Goal: Navigation & Orientation: Find specific page/section

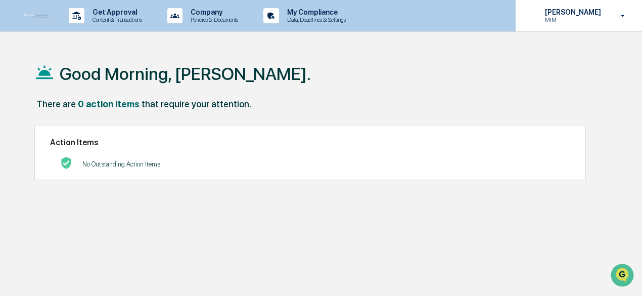
click at [564, 21] on p "MIM" at bounding box center [571, 19] width 69 height 7
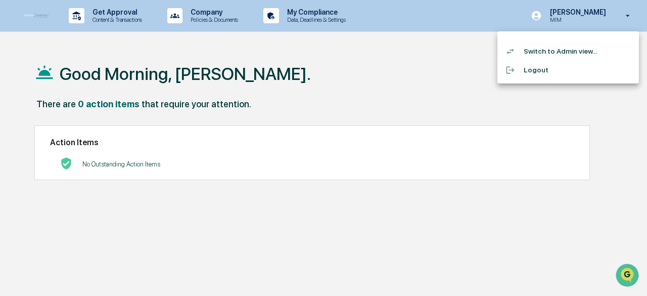
click at [561, 54] on li "Switch to Admin view..." at bounding box center [567, 51] width 141 height 19
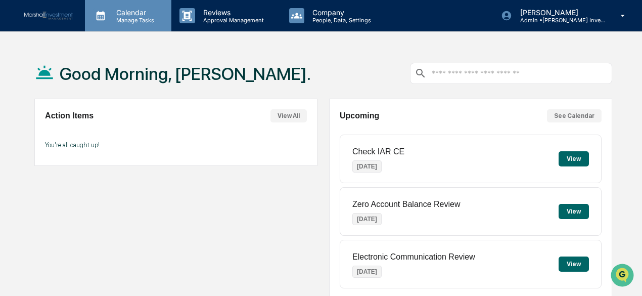
click at [137, 18] on p "Manage Tasks" at bounding box center [133, 20] width 51 height 7
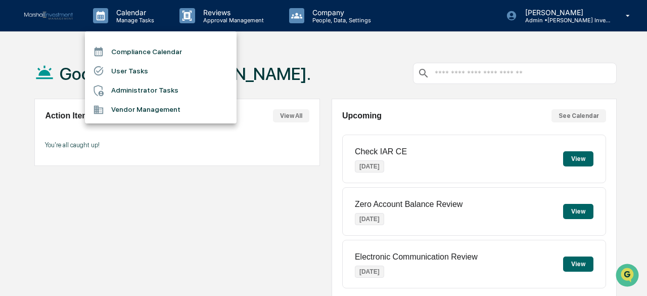
click at [131, 54] on li "Compliance Calendar" at bounding box center [161, 51] width 152 height 19
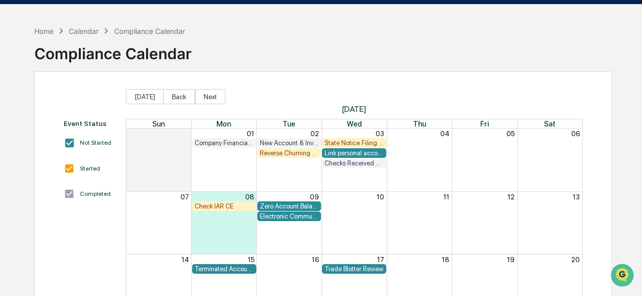
scroll to position [51, 0]
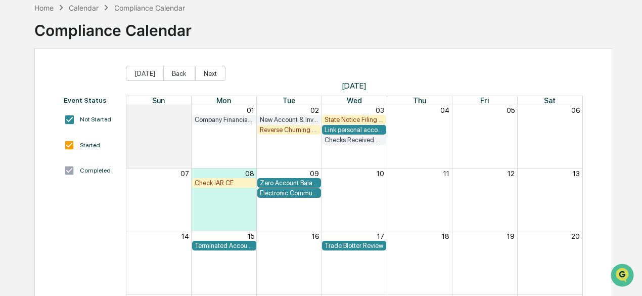
click at [355, 129] on div "Link personal accounts." at bounding box center [353, 130] width 59 height 8
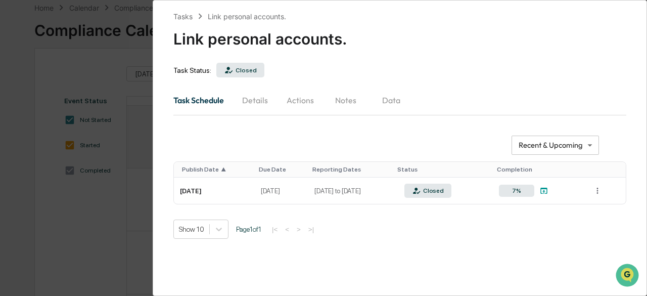
click at [103, 18] on div "**********" at bounding box center [323, 148] width 647 height 296
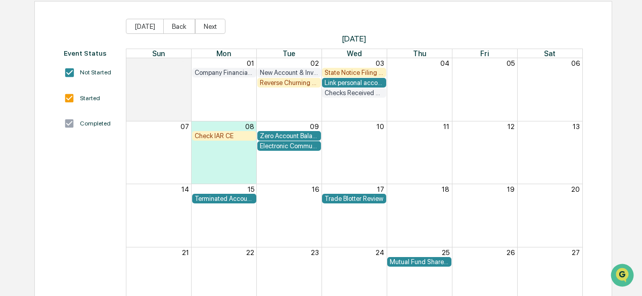
scroll to position [101, 0]
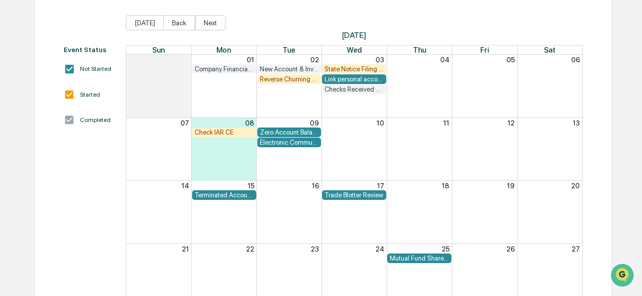
click at [289, 129] on div "Zero Account Balance Review" at bounding box center [289, 132] width 59 height 8
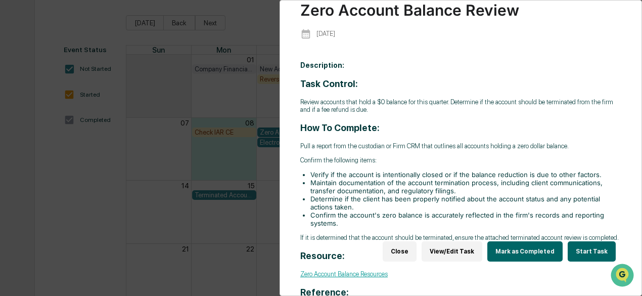
scroll to position [0, 0]
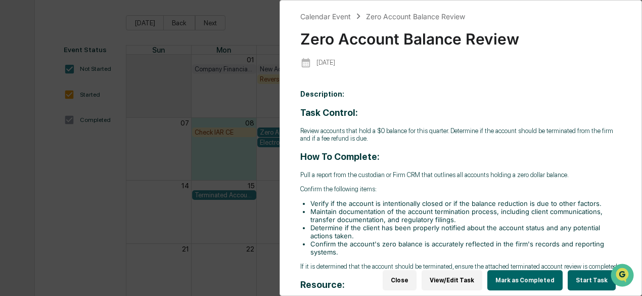
click at [236, 94] on div "Calendar Event Zero Account Balance Review Zero Account Balance Review [DATE] D…" at bounding box center [321, 148] width 642 height 296
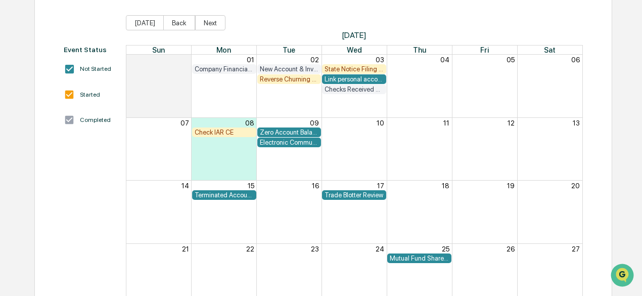
click at [355, 75] on div "Link personal accounts." at bounding box center [353, 79] width 59 height 8
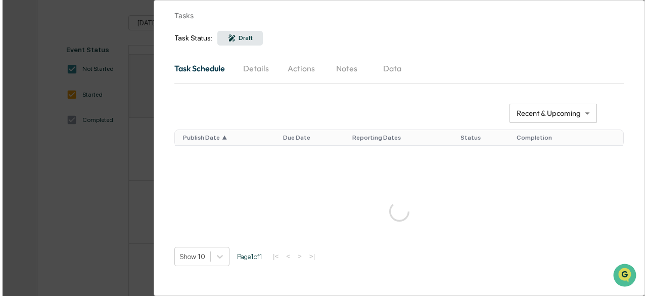
scroll to position [101, 0]
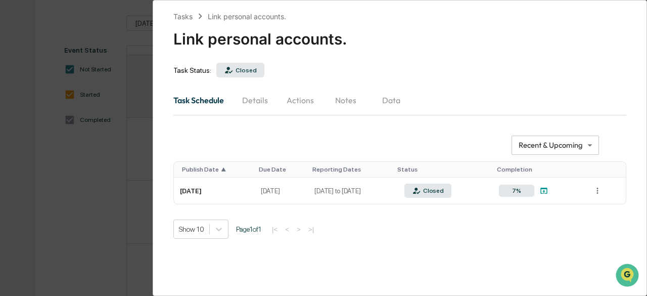
click at [72, 19] on div "**********" at bounding box center [323, 148] width 647 height 296
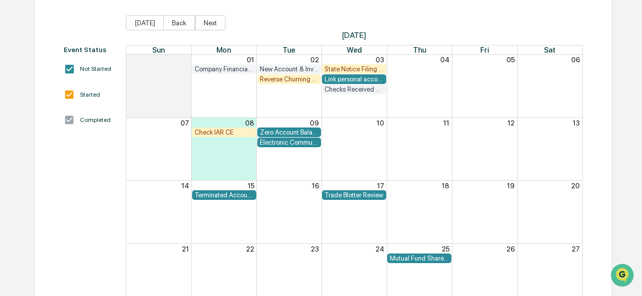
click at [364, 65] on div "State Notice Filing Review" at bounding box center [353, 69] width 59 height 8
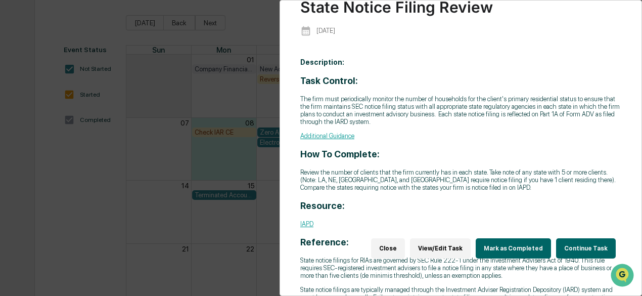
scroll to position [0, 0]
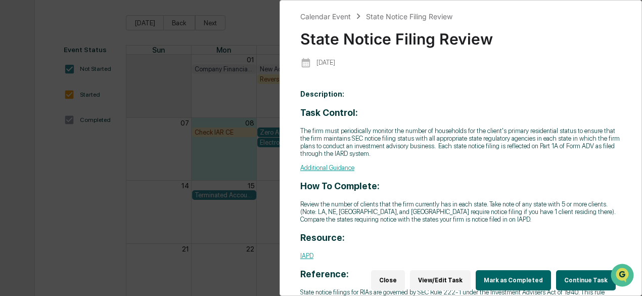
click at [266, 28] on div "Calendar Event State Notice Filing Review State Notice Filing Review [DATE] Des…" at bounding box center [321, 148] width 642 height 296
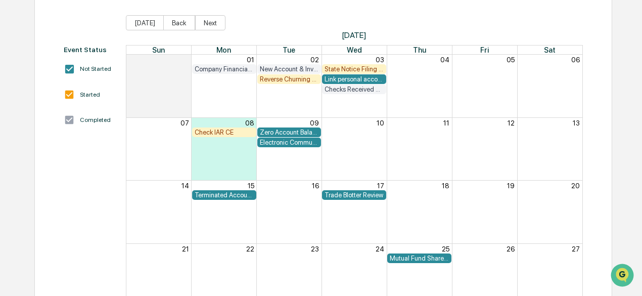
click at [292, 80] on div "Reverse Churning Review" at bounding box center [289, 79] width 59 height 8
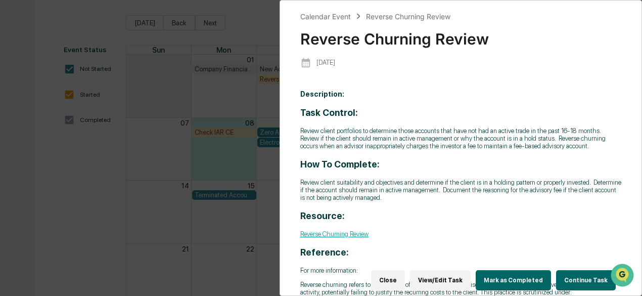
click at [252, 39] on div "Calendar Event Reverse Churning Review Reverse Churning Review [DATE] Descripti…" at bounding box center [321, 148] width 642 height 296
